Goal: Information Seeking & Learning: Learn about a topic

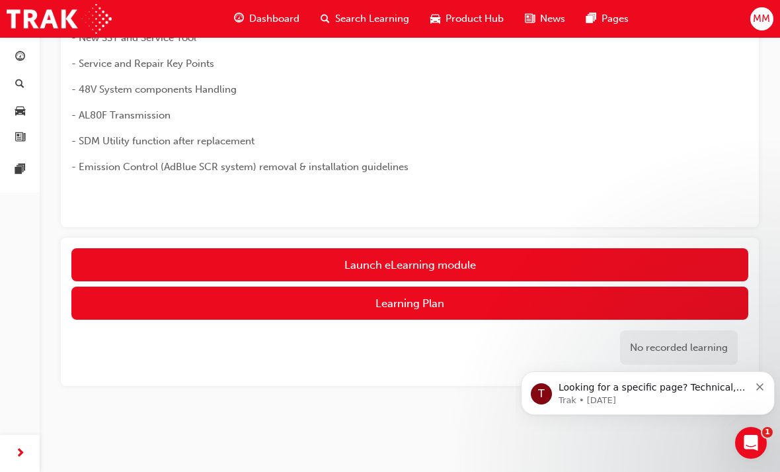
click at [446, 251] on link "Launch eLearning module" at bounding box center [409, 264] width 677 height 33
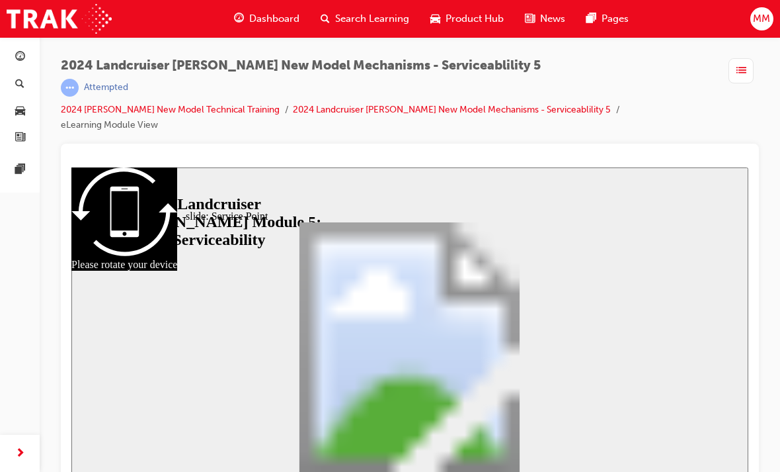
scroll to position [270, 0]
type input "3"
type input "5"
type input "3"
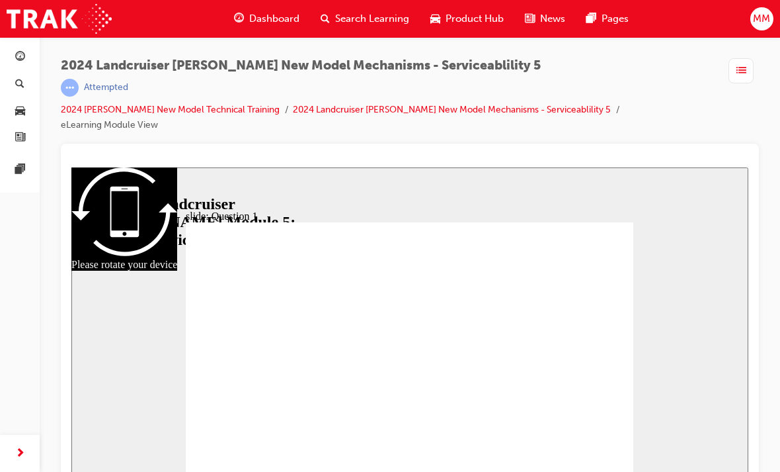
radio input "true"
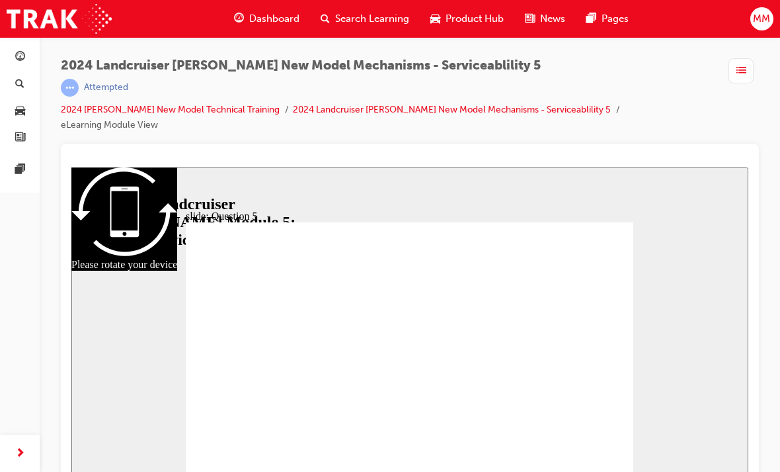
radio input "false"
radio input "true"
click at [278, 30] on div "Dashboard" at bounding box center [267, 18] width 87 height 27
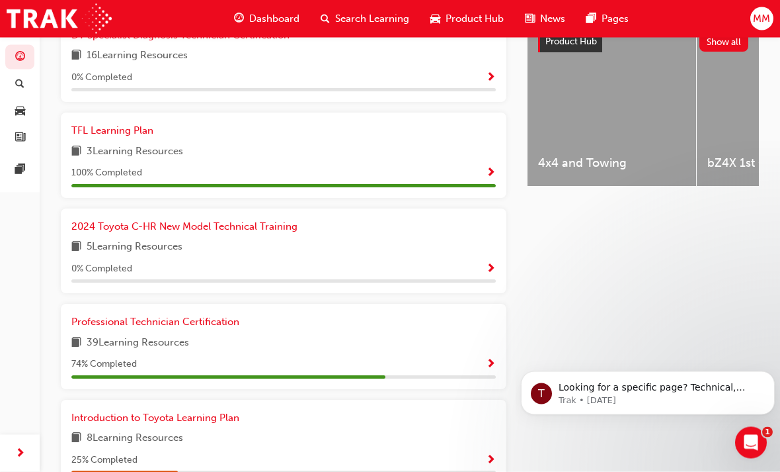
scroll to position [563, 0]
